Goal: Transaction & Acquisition: Purchase product/service

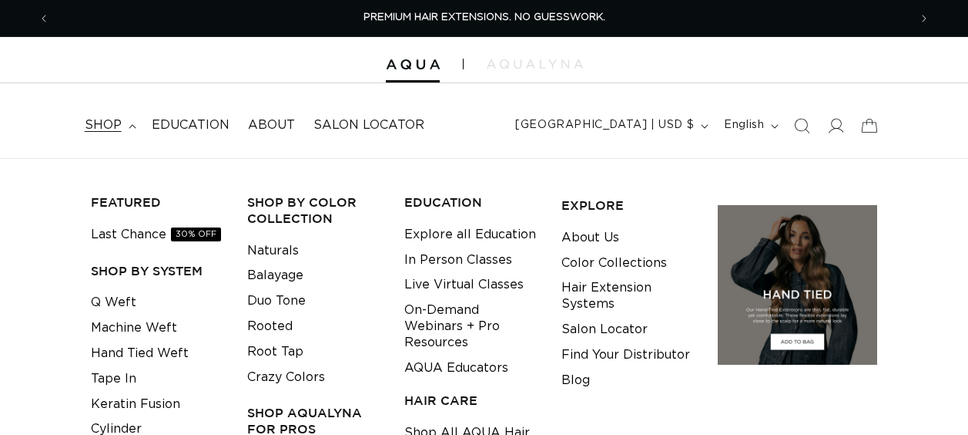
click at [127, 357] on link "Hand Tied Weft" at bounding box center [140, 353] width 98 height 25
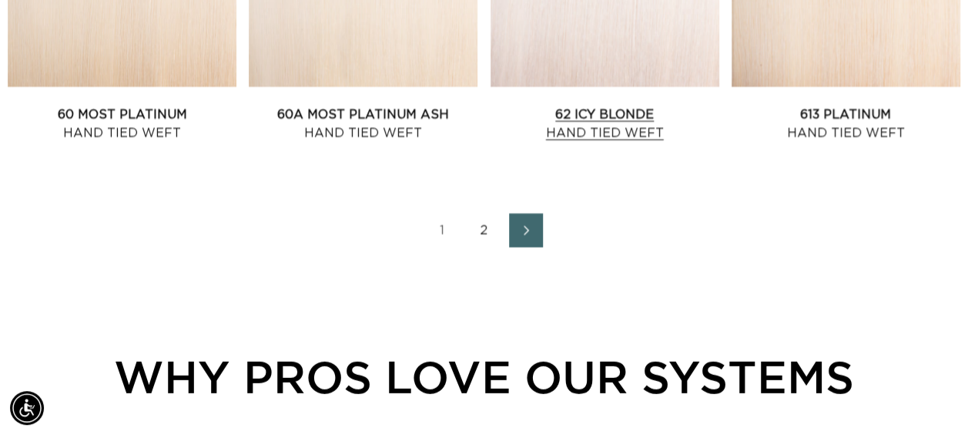
scroll to position [1926, 0]
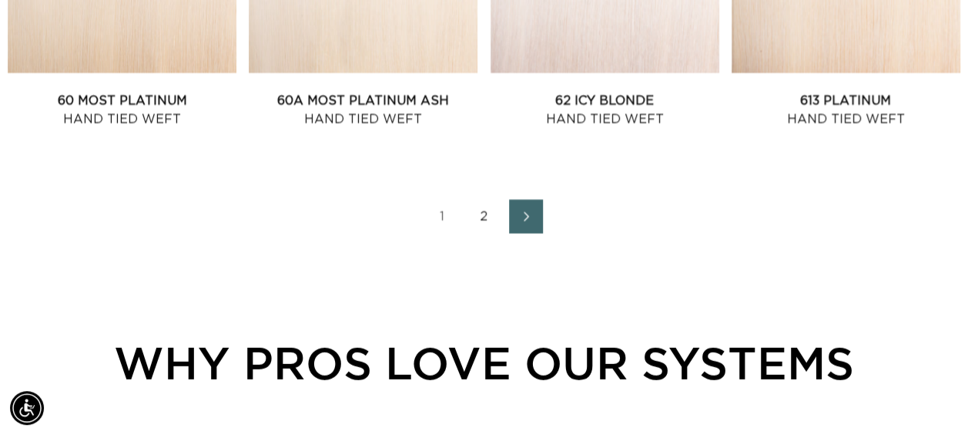
click at [482, 214] on link "2" at bounding box center [485, 217] width 34 height 34
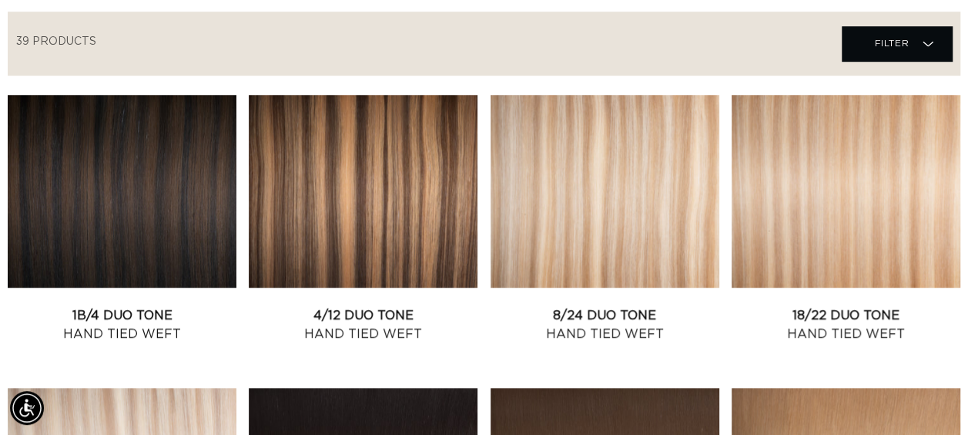
scroll to position [0, 1717]
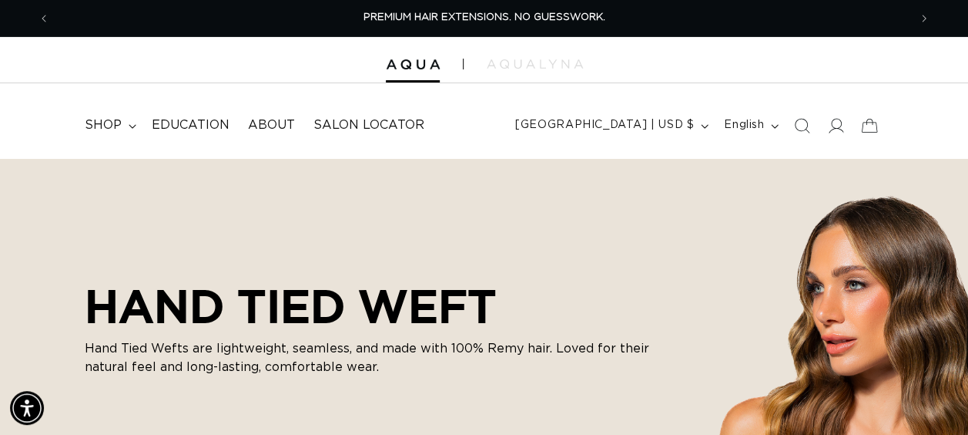
scroll to position [0, 1717]
click at [116, 119] on span "shop" at bounding box center [103, 125] width 37 height 16
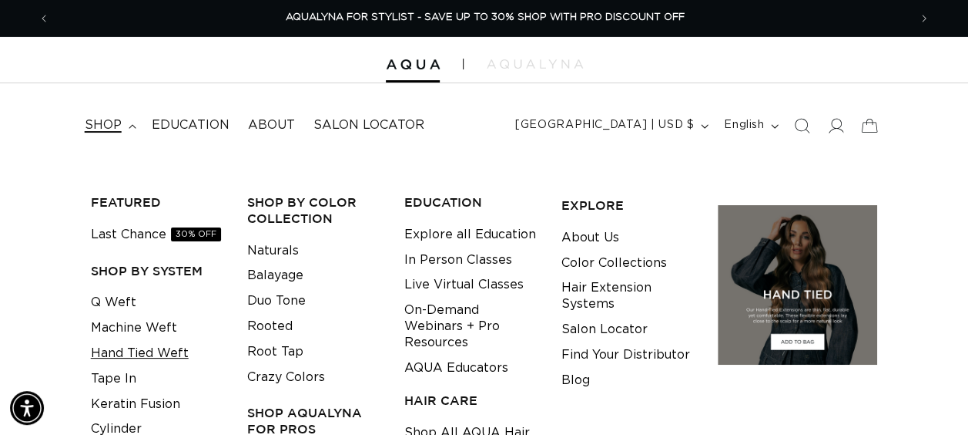
click at [136, 360] on link "Hand Tied Weft" at bounding box center [140, 353] width 98 height 25
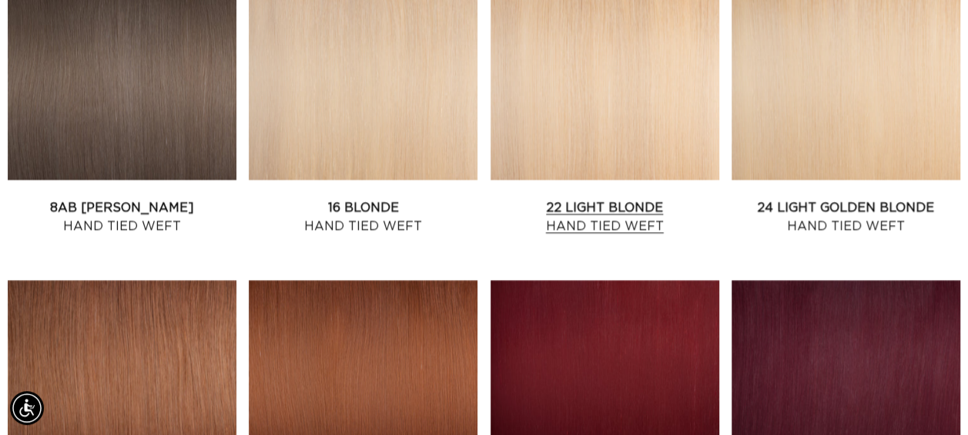
scroll to position [0, 858]
click at [438, 198] on link "16 Blonde Hand Tied Weft" at bounding box center [363, 216] width 229 height 37
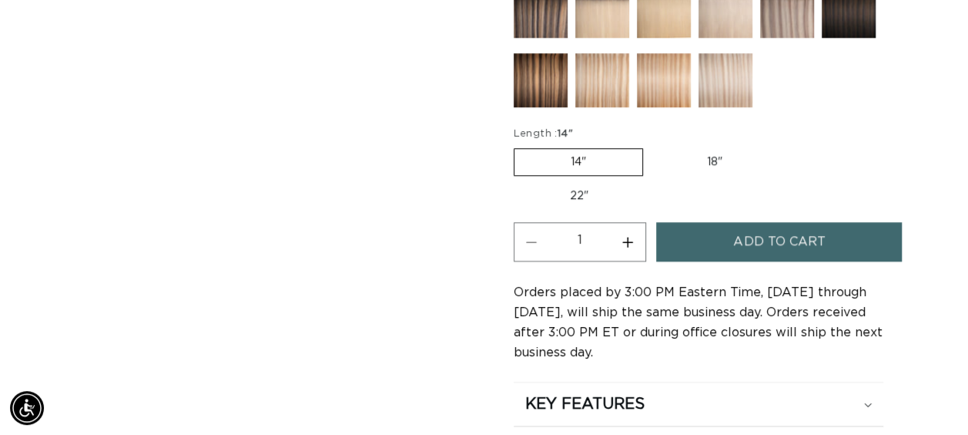
scroll to position [770, 0]
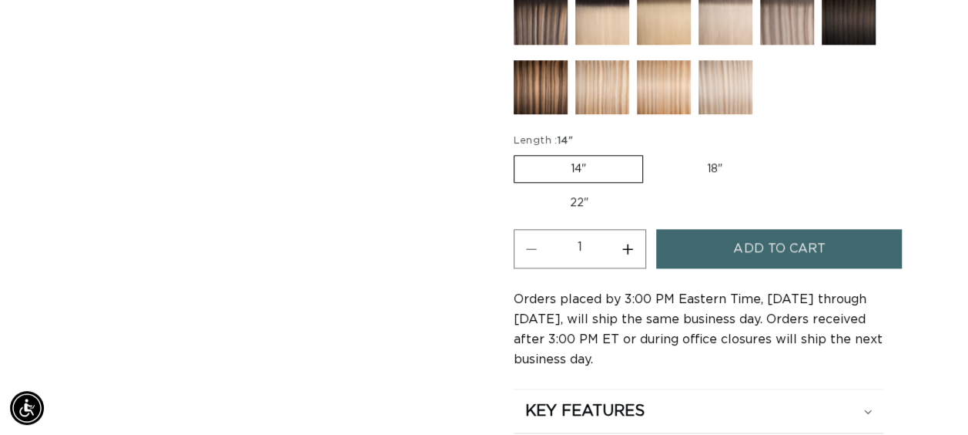
click at [720, 239] on button "Add to cart" at bounding box center [779, 248] width 246 height 39
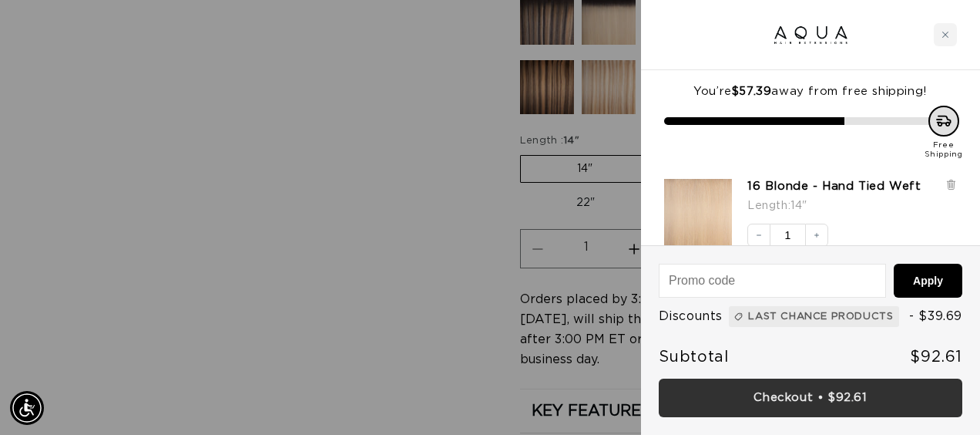
scroll to position [0, 1741]
click at [767, 397] on link "Checkout • $92.61" at bounding box center [811, 397] width 304 height 39
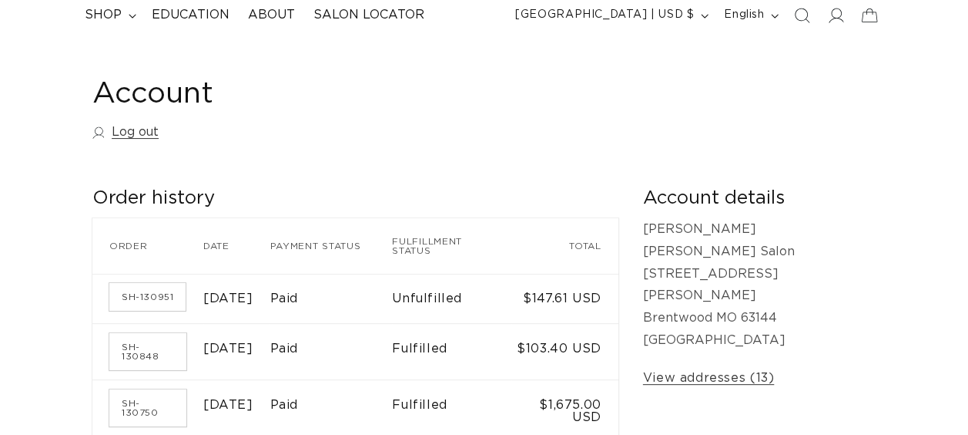
scroll to position [154, 0]
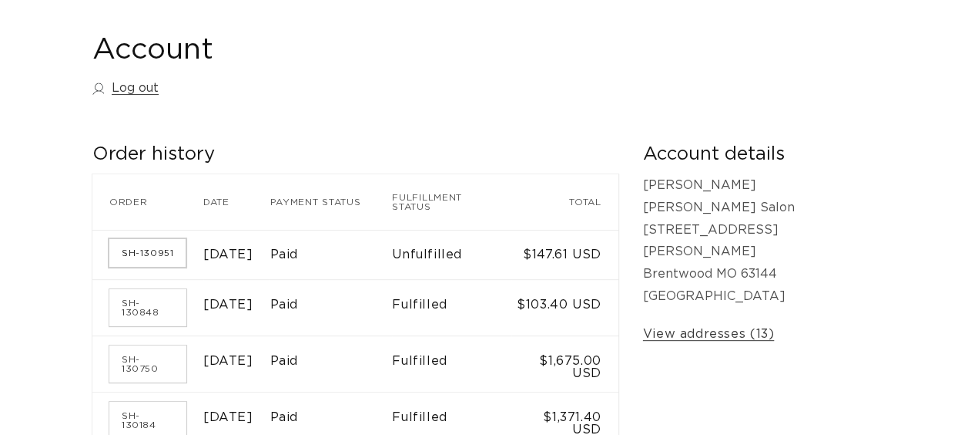
click at [153, 250] on link "SH-130951" at bounding box center [147, 253] width 76 height 28
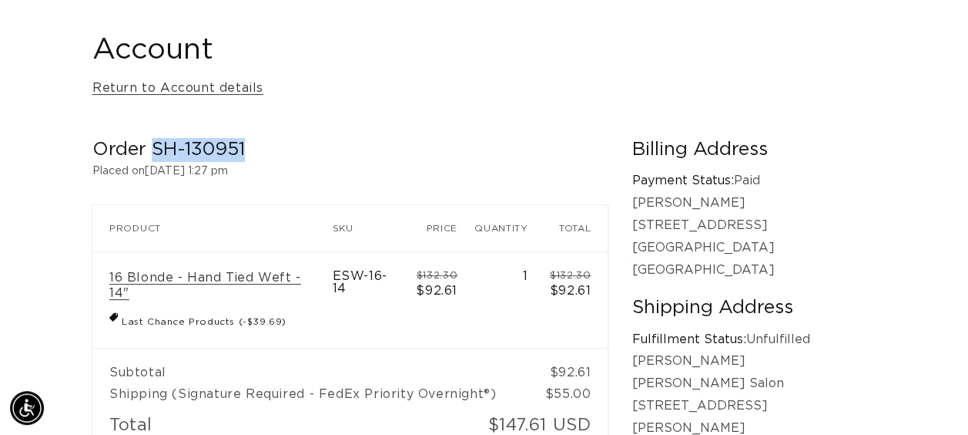
drag, startPoint x: 243, startPoint y: 149, endPoint x: 153, endPoint y: 156, distance: 91.2
click at [153, 156] on h2 "Order SH-130951" at bounding box center [349, 150] width 515 height 24
copy h2 "SH-130951"
